Goal: Entertainment & Leisure: Consume media (video, audio)

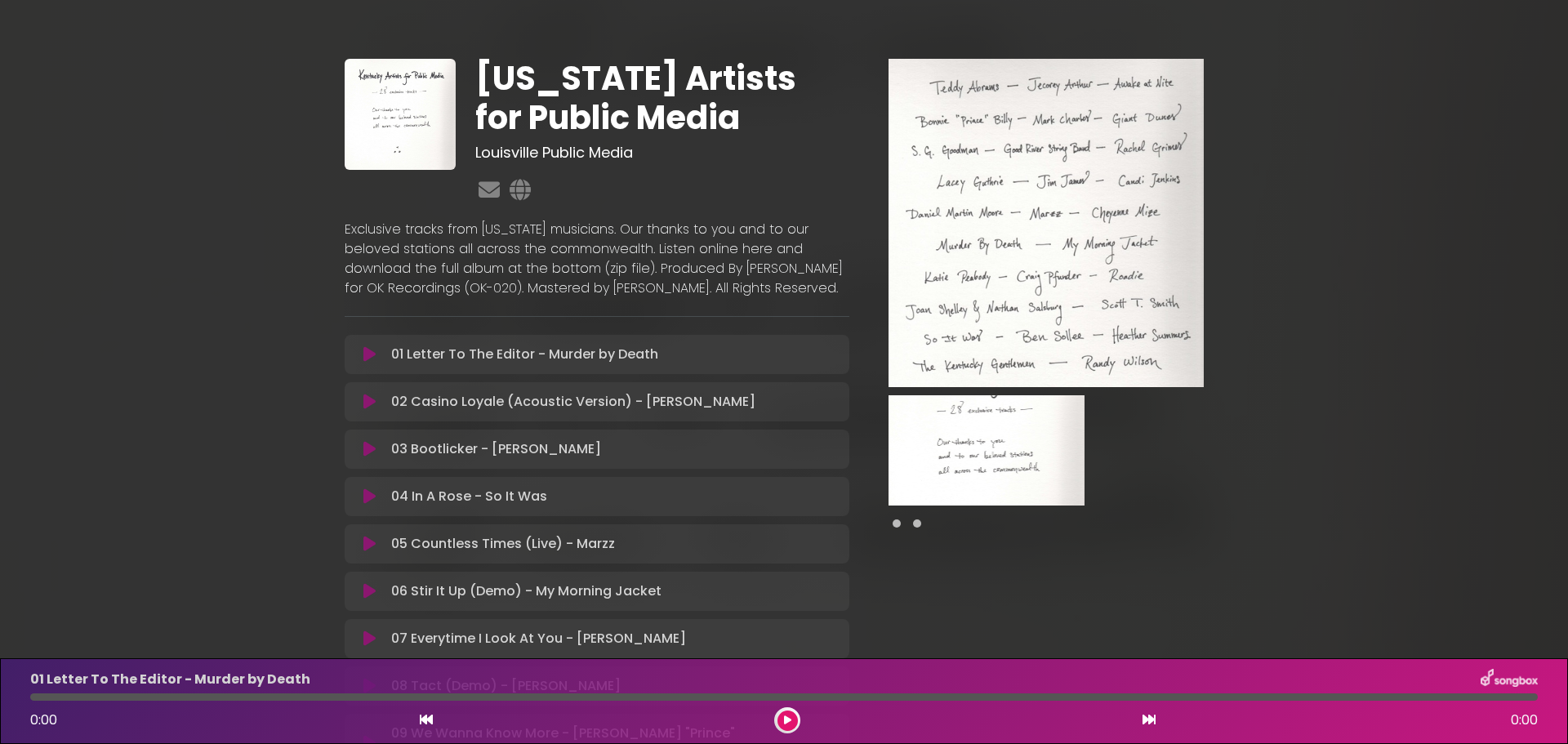
click at [789, 723] on icon at bounding box center [787, 720] width 8 height 10
click at [920, 526] on span at bounding box center [917, 523] width 9 height 9
click at [899, 527] on span at bounding box center [897, 523] width 9 height 9
click at [918, 524] on span at bounding box center [917, 523] width 9 height 9
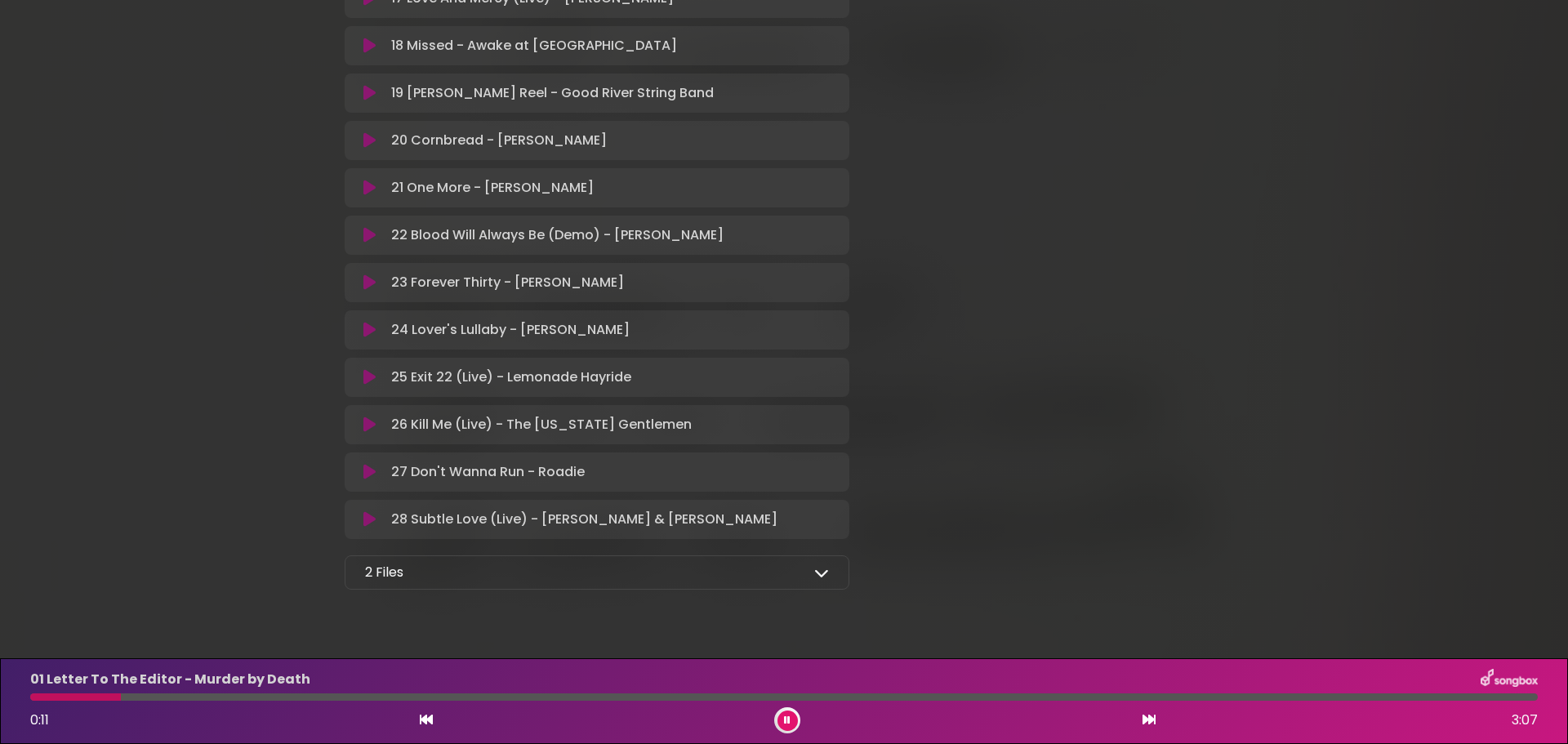
scroll to position [1171, 0]
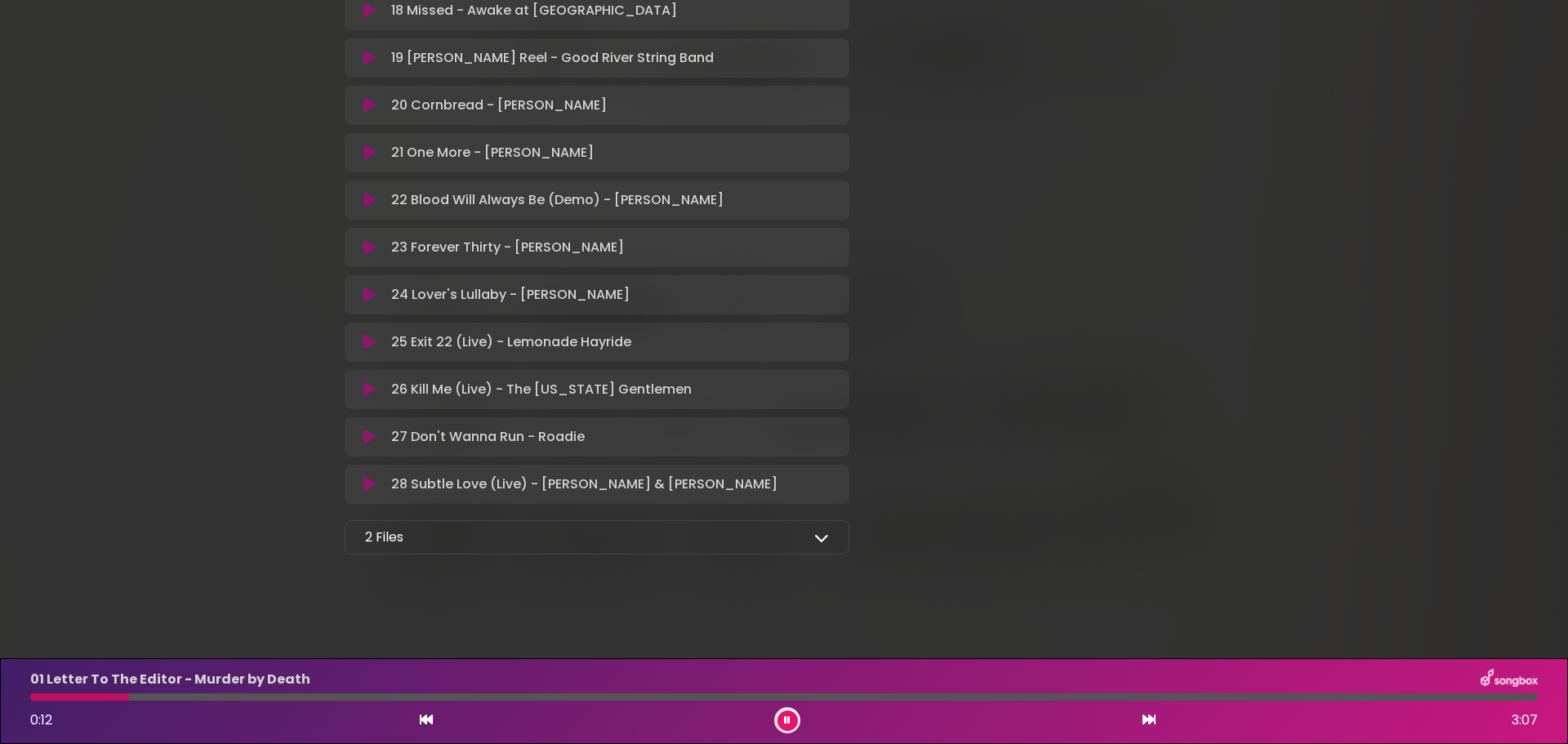
click at [792, 533] on div "2 Files" at bounding box center [596, 537] width 464 height 19
click at [830, 537] on div "2 Files Full Album - MP3 format - [US_STATE] Artists for Public Media.zip Full …" at bounding box center [597, 538] width 505 height 35
click at [823, 540] on icon at bounding box center [821, 537] width 14 height 14
click at [826, 609] on icon at bounding box center [820, 609] width 16 height 13
click at [818, 577] on icon at bounding box center [820, 576] width 16 height 13
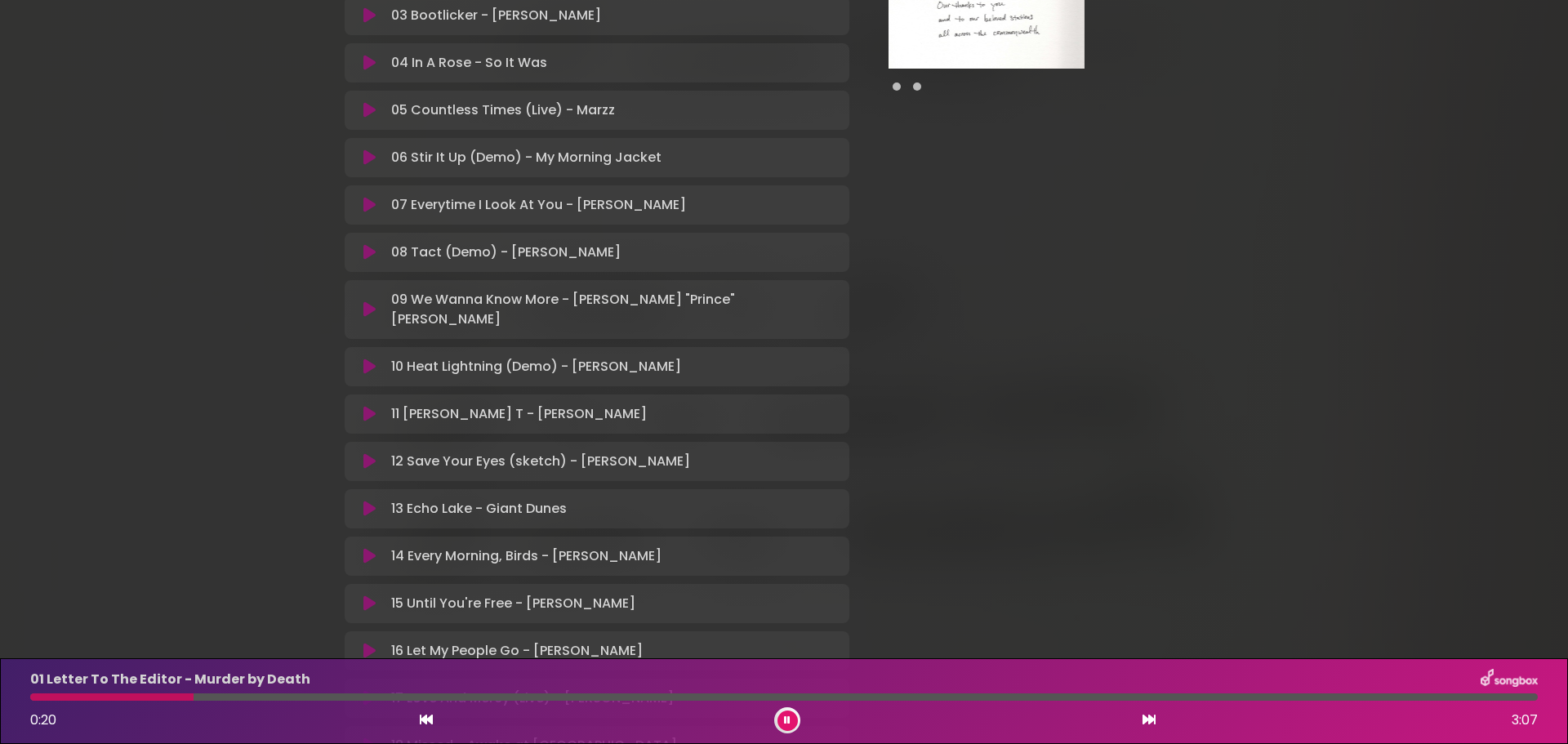
scroll to position [404, 0]
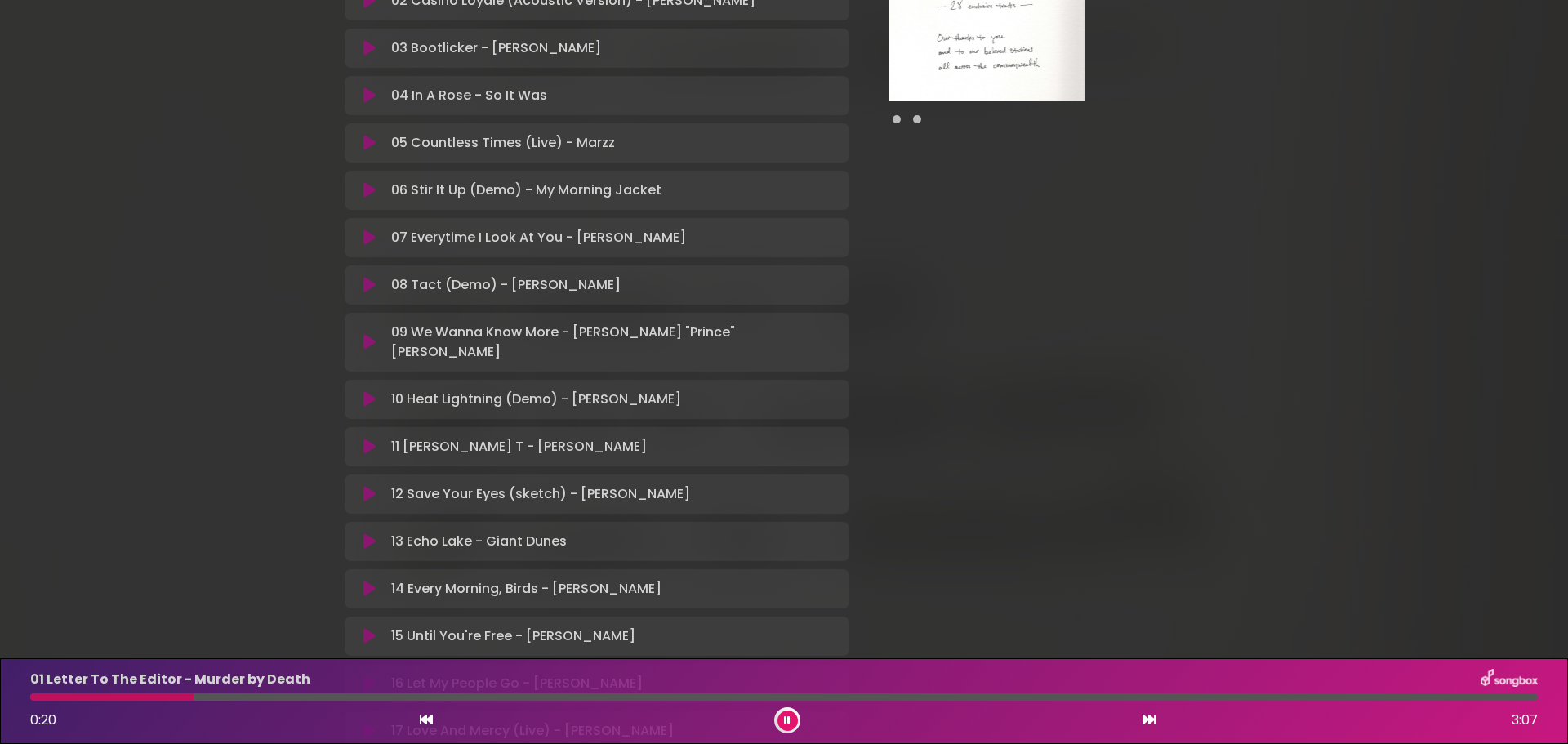
click at [371, 246] on icon at bounding box center [369, 237] width 12 height 16
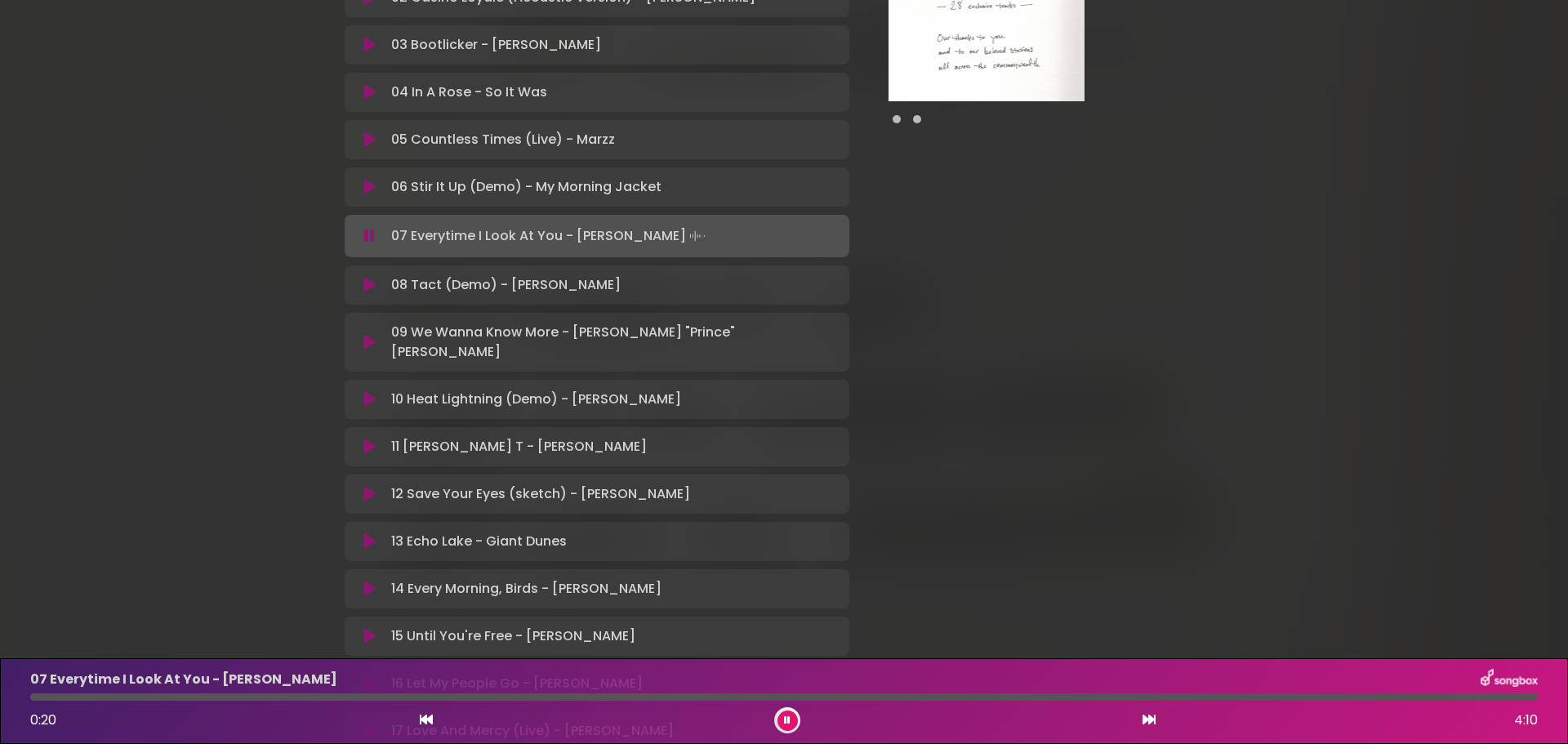
scroll to position [401, 0]
click at [368, 353] on icon at bounding box center [369, 345] width 12 height 16
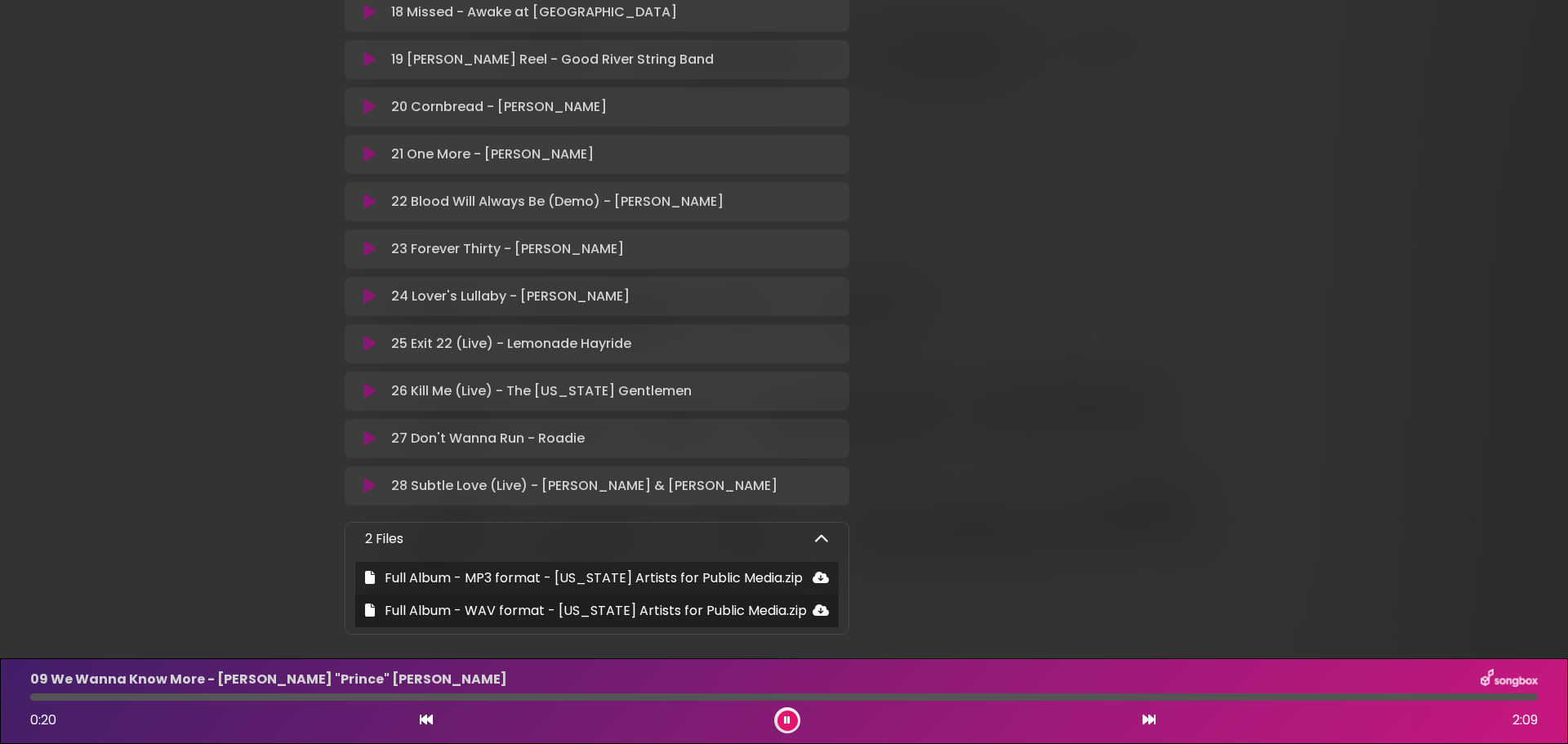
scroll to position [1168, 0]
click at [369, 440] on icon at bounding box center [369, 437] width 12 height 16
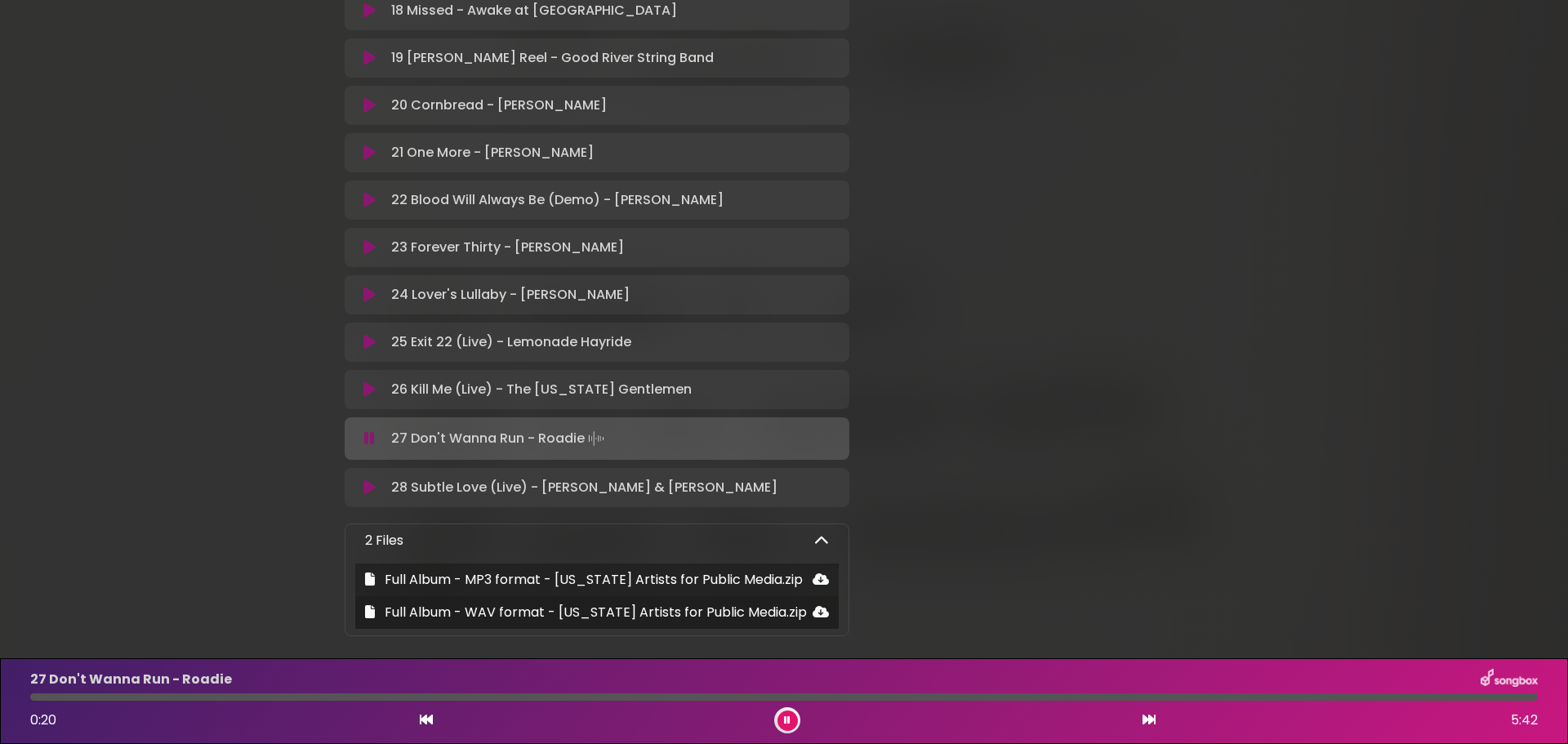
scroll to position [1165, 0]
click at [784, 724] on icon at bounding box center [786, 720] width 7 height 10
